Goal: Information Seeking & Learning: Learn about a topic

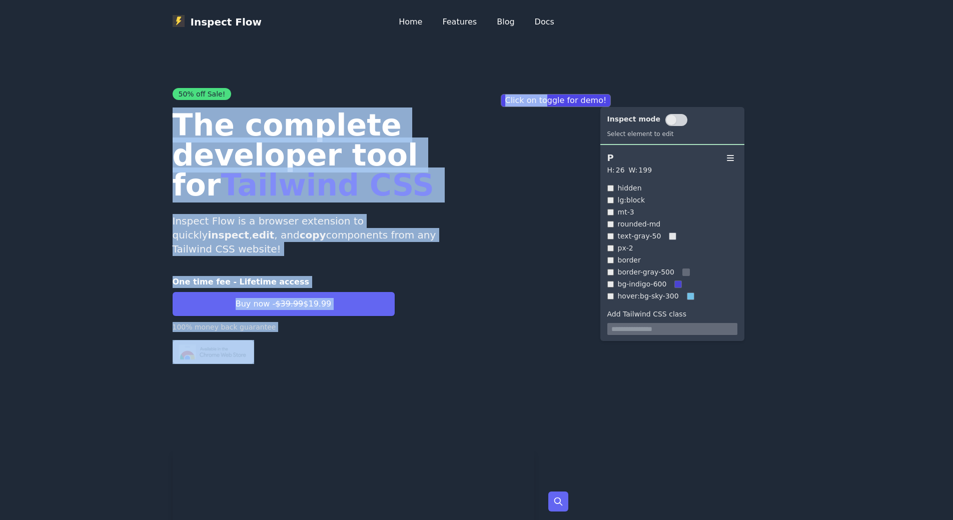
drag, startPoint x: 542, startPoint y: 100, endPoint x: 417, endPoint y: 102, distance: 125.1
click at [418, 102] on div "50% off Sale! The complete developer tool for Tailwind CSS Inspect Flow is a br…" at bounding box center [477, 226] width 609 height 276
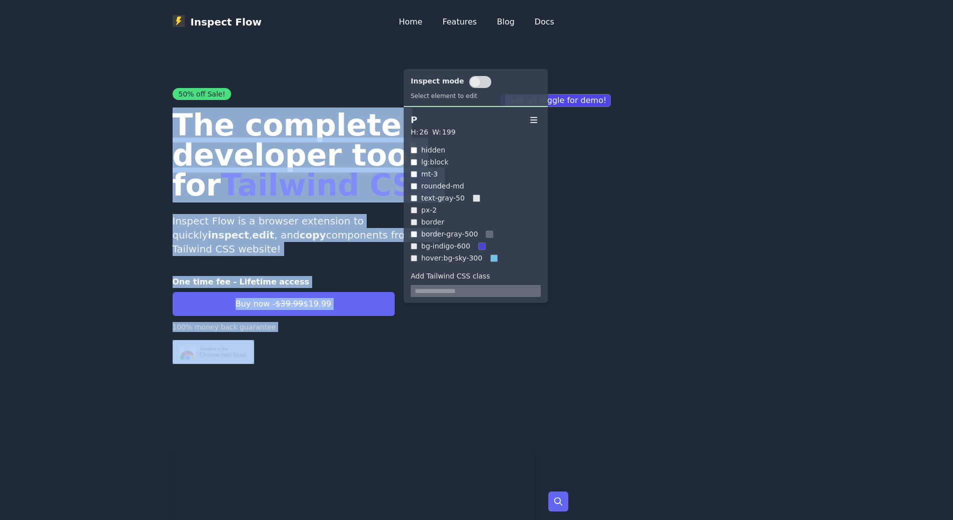
drag, startPoint x: 634, startPoint y: 117, endPoint x: 474, endPoint y: 68, distance: 166.5
click at [464, 76] on p "Inspect mode" at bounding box center [438, 82] width 54 height 12
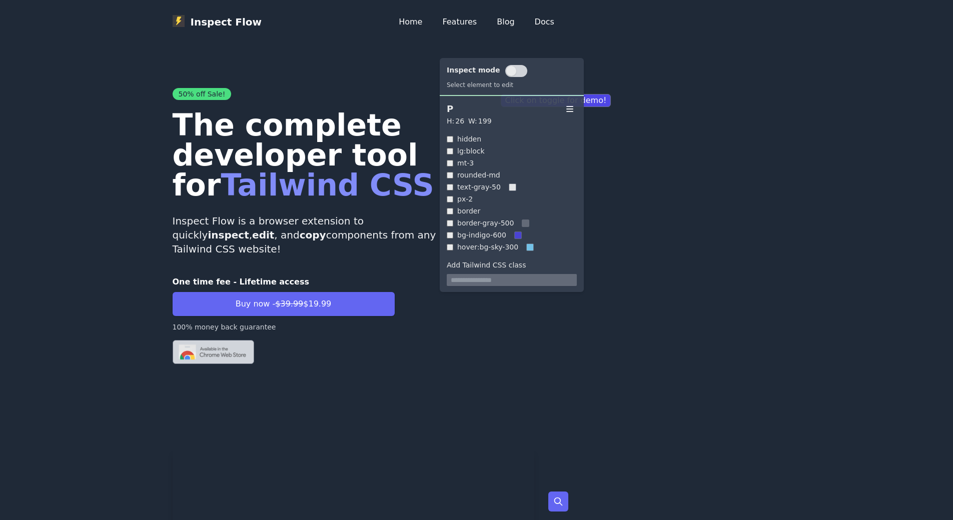
click at [400, 76] on div "50% off Sale! The complete developer tool for Tailwind CSS Inspect Flow is a br…" at bounding box center [477, 228] width 609 height 368
click at [333, 143] on h1 "The complete developer tool for Tailwind CSS" at bounding box center [321, 155] width 296 height 90
click at [487, 280] on input "text" at bounding box center [512, 280] width 130 height 12
click at [487, 280] on input "*********" at bounding box center [512, 280] width 130 height 12
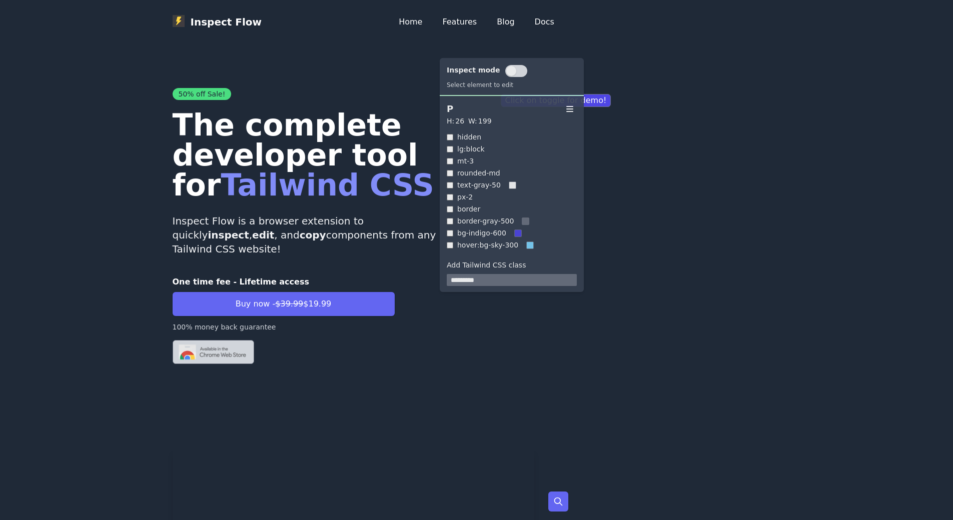
type input "*********"
click at [453, 171] on div "rounded-md" at bounding box center [512, 173] width 130 height 10
click at [410, 107] on div "50% off Sale! The complete developer tool for Tailwind CSS Inspect Flow is a br…" at bounding box center [321, 226] width 296 height 276
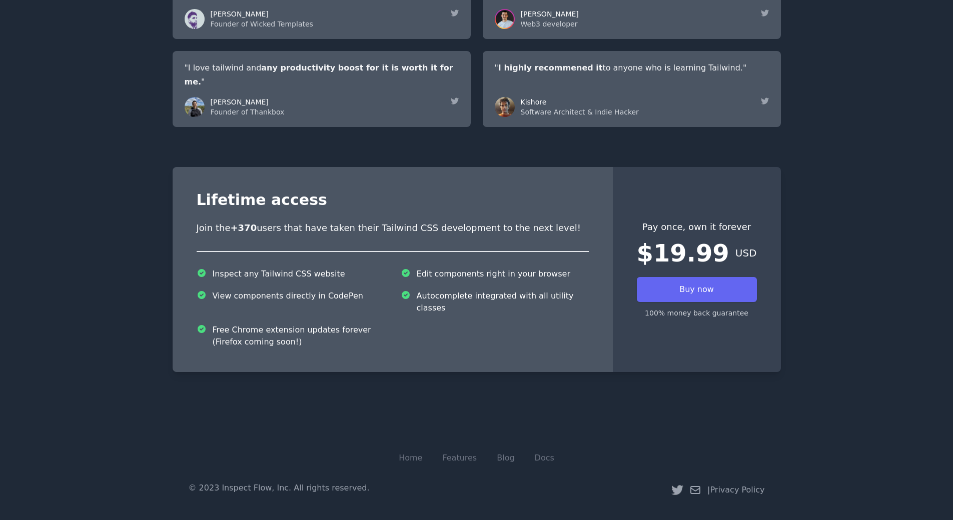
scroll to position [1969, 0]
